Goal: Task Accomplishment & Management: Manage account settings

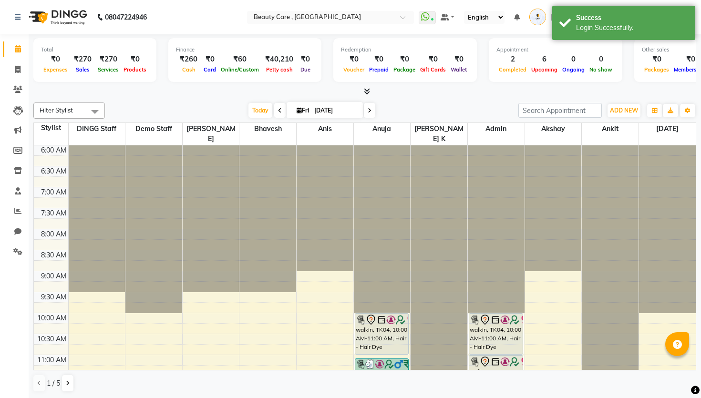
click at [34, 208] on div "7:30 AM" at bounding box center [51, 213] width 34 height 10
click at [12, 209] on span at bounding box center [18, 211] width 17 height 11
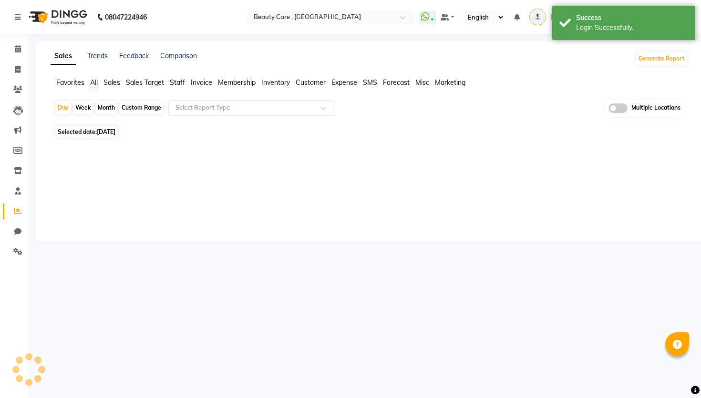
click at [222, 109] on input "text" at bounding box center [242, 108] width 137 height 10
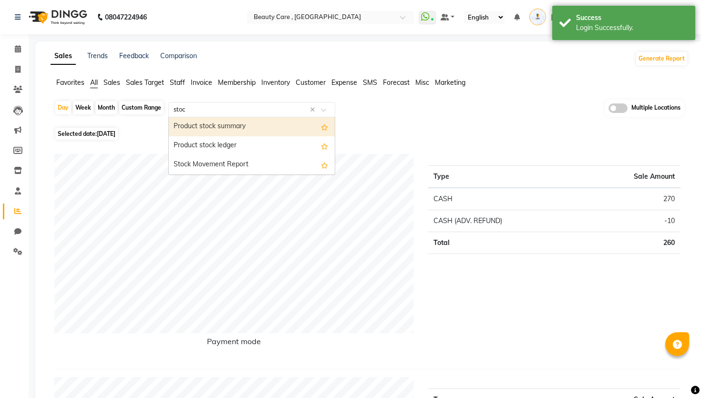
type input "stock"
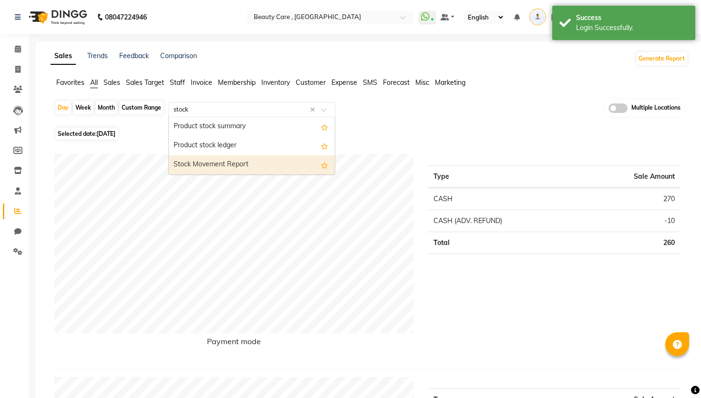
click at [220, 163] on div "Stock Movement Report" at bounding box center [252, 164] width 166 height 19
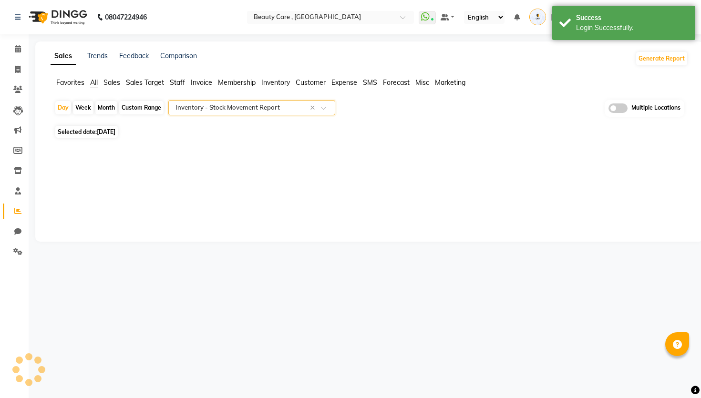
select select "csv"
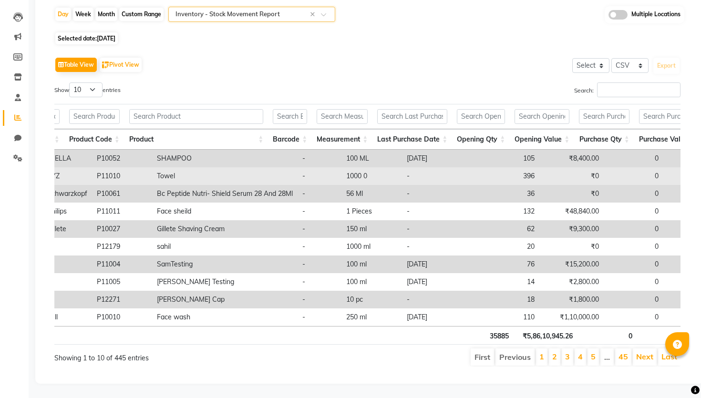
scroll to position [0, 424]
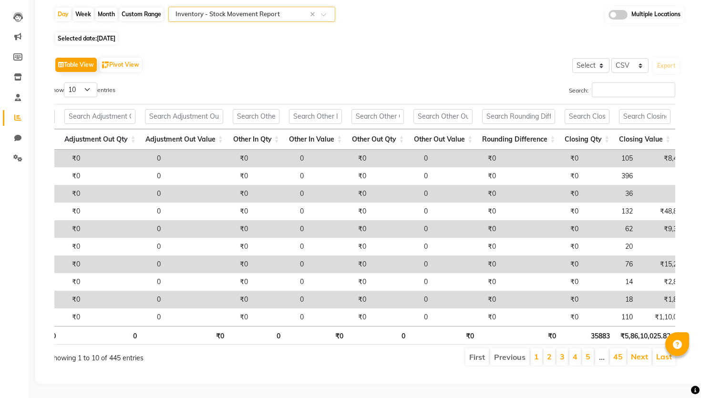
click at [232, 16] on input "text" at bounding box center [242, 15] width 137 height 10
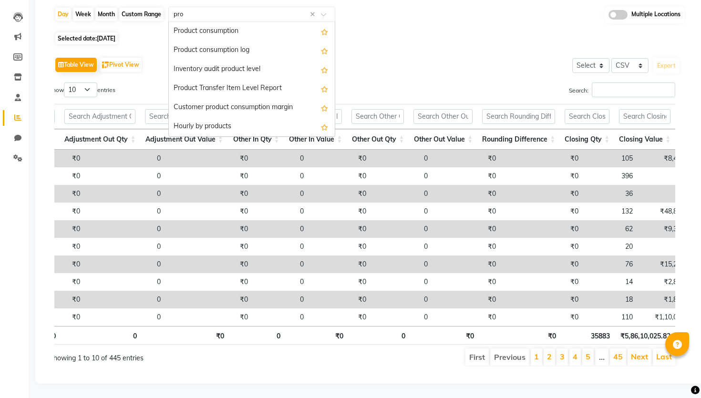
type input "prod"
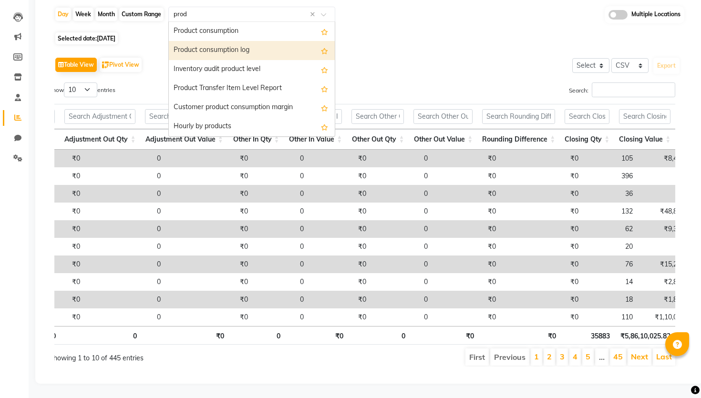
click at [228, 53] on div "Product consumption log" at bounding box center [252, 50] width 166 height 19
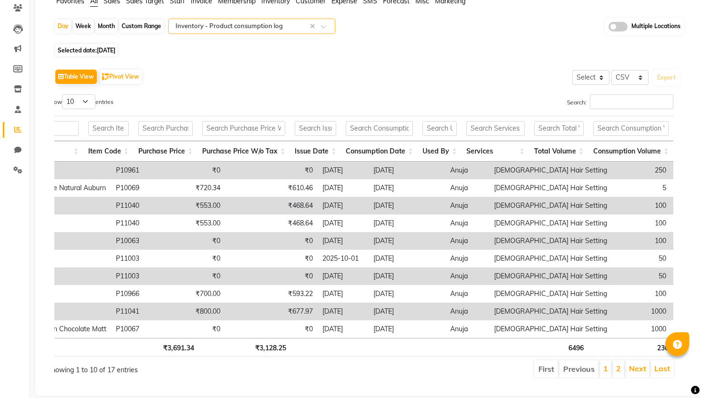
click at [260, 30] on input "text" at bounding box center [242, 26] width 137 height 10
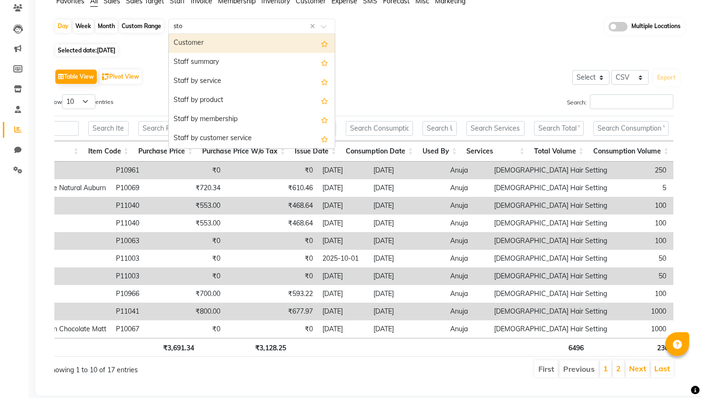
type input "stoc"
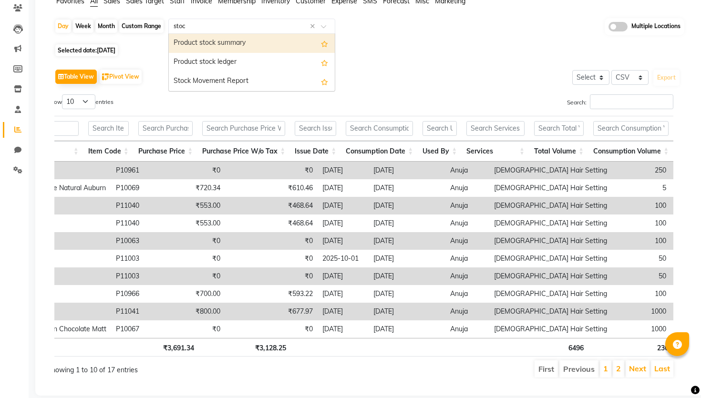
click at [248, 42] on div "Product stock summary" at bounding box center [252, 43] width 166 height 19
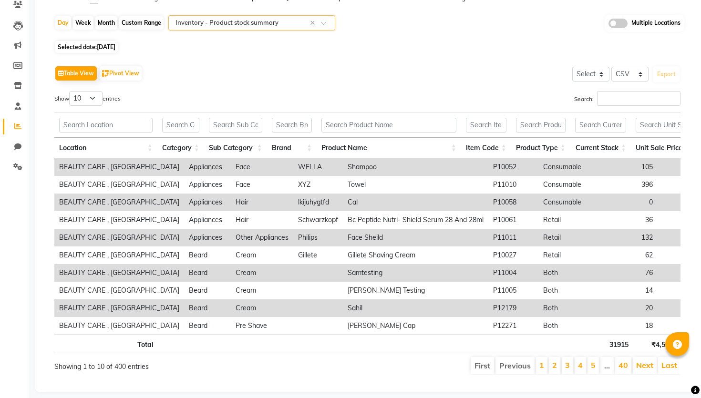
click at [203, 24] on input "text" at bounding box center [242, 23] width 137 height 10
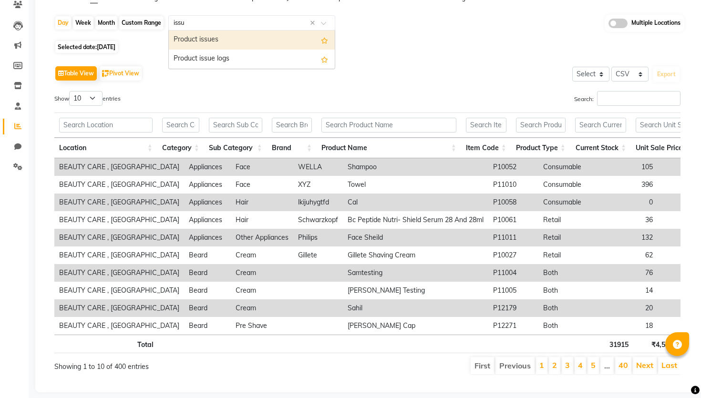
type input "issue"
click at [202, 35] on div "Product issues" at bounding box center [252, 40] width 166 height 19
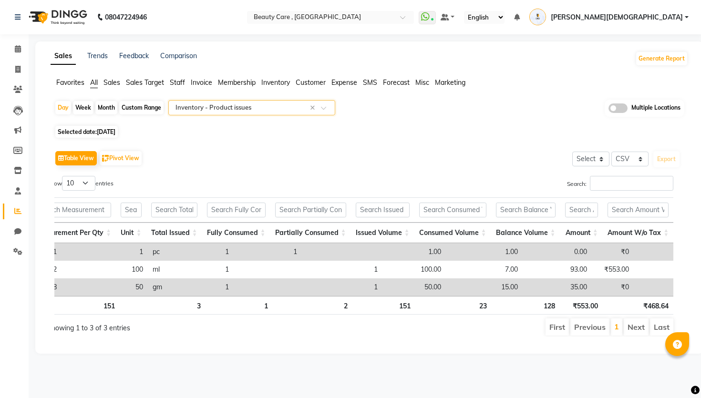
click at [672, 20] on span "[PERSON_NAME][DEMOGRAPHIC_DATA]" at bounding box center [617, 17] width 132 height 10
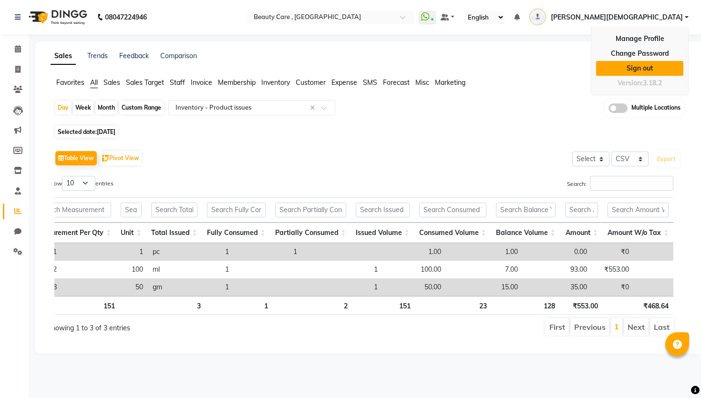
click at [625, 69] on link "Sign out" at bounding box center [639, 68] width 87 height 15
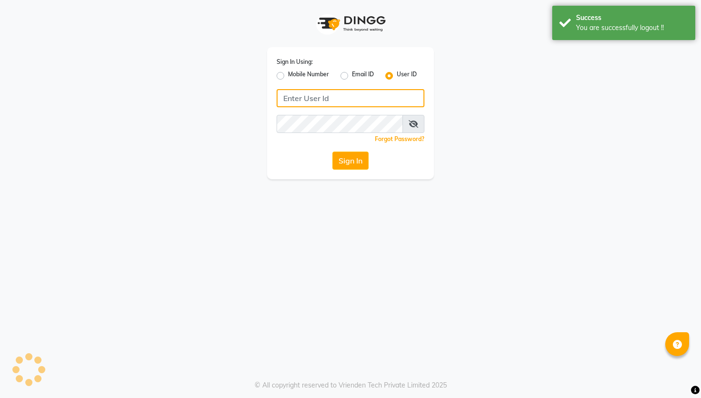
type input "9028992840"
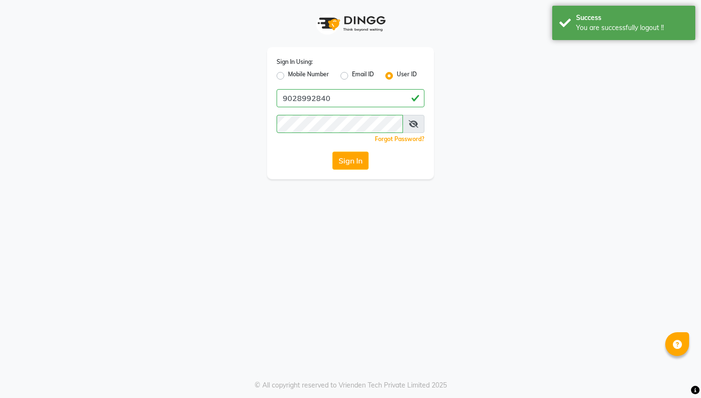
click at [291, 78] on label "Mobile Number" at bounding box center [308, 75] width 41 height 11
click at [291, 76] on input "Mobile Number" at bounding box center [291, 73] width 6 height 6
radio input "true"
radio input "false"
click at [345, 97] on input "Username" at bounding box center [367, 98] width 116 height 18
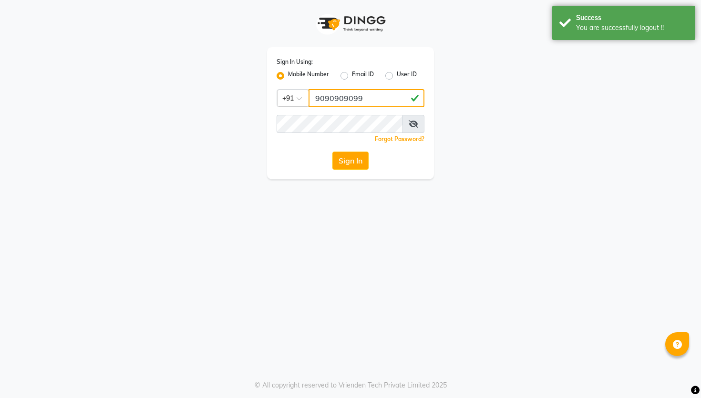
click at [353, 103] on input "9090909099" at bounding box center [367, 98] width 116 height 18
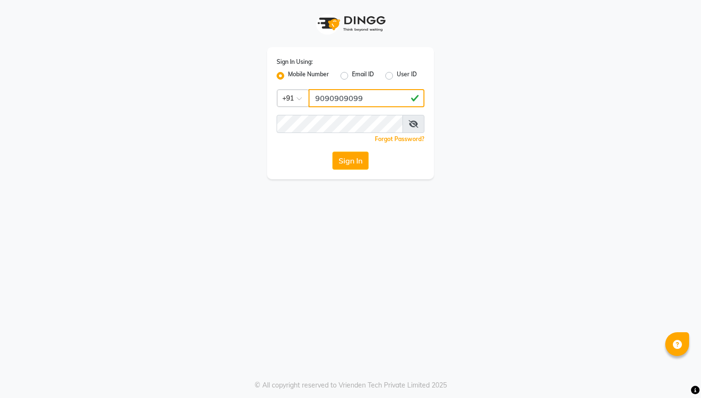
type input "9090909099"
click at [283, 191] on div "Sign In Using: Mobile Number Email ID User ID Country Code × [PHONE_NUMBER] Rem…" at bounding box center [350, 199] width 701 height 398
click at [348, 165] on button "Sign In" at bounding box center [350, 161] width 36 height 18
